Goal: Ask a question

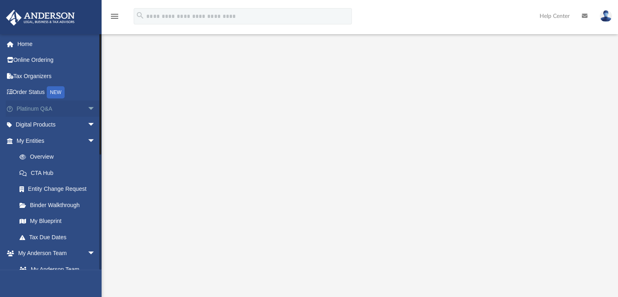
click at [88, 107] on span "arrow_drop_down" at bounding box center [95, 108] width 16 height 17
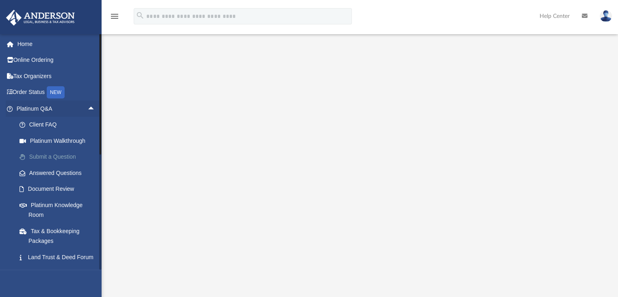
click at [46, 155] on link "Submit a Question" at bounding box center [59, 157] width 96 height 16
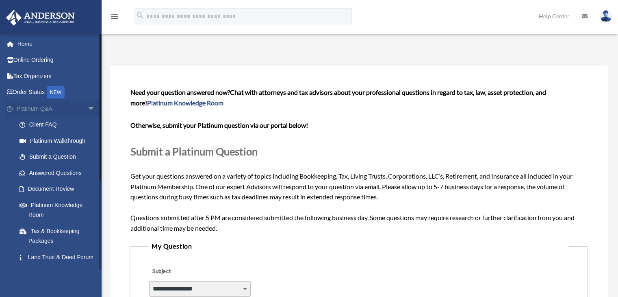
click at [87, 108] on span "arrow_drop_down" at bounding box center [95, 108] width 16 height 17
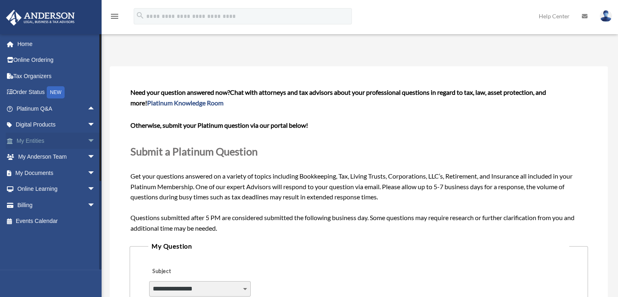
click at [87, 142] on span "arrow_drop_down" at bounding box center [95, 140] width 16 height 17
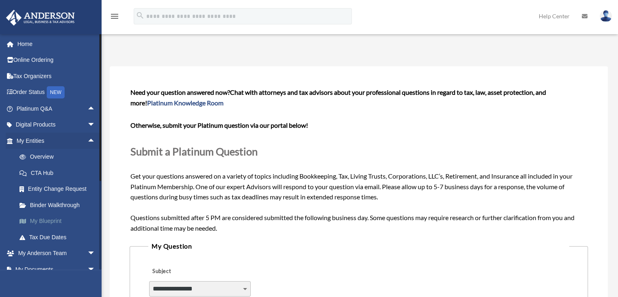
click at [50, 218] on link "My Blueprint" at bounding box center [59, 221] width 96 height 16
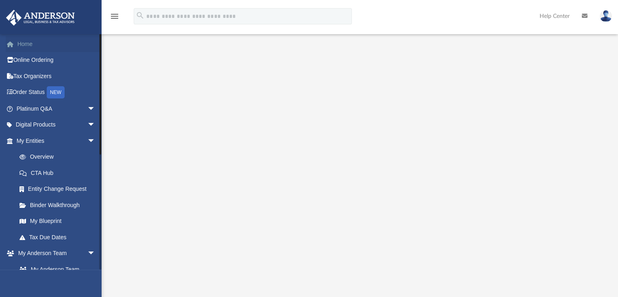
click at [41, 42] on link "Home" at bounding box center [57, 44] width 102 height 16
